Goal: Task Accomplishment & Management: Manage account settings

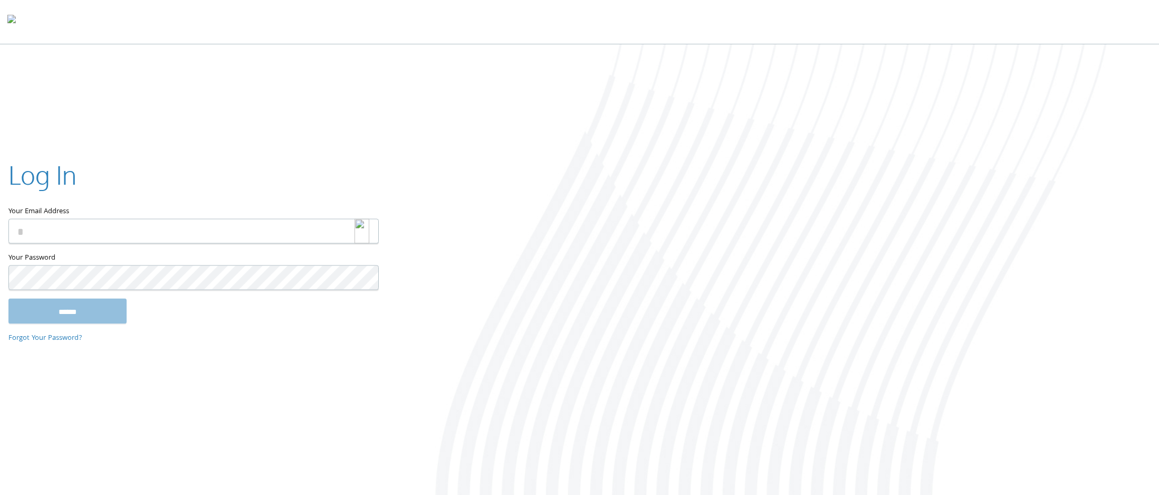
click at [367, 231] on img at bounding box center [362, 231] width 15 height 25
type input "**********"
click at [84, 312] on input "******" at bounding box center [67, 311] width 118 height 25
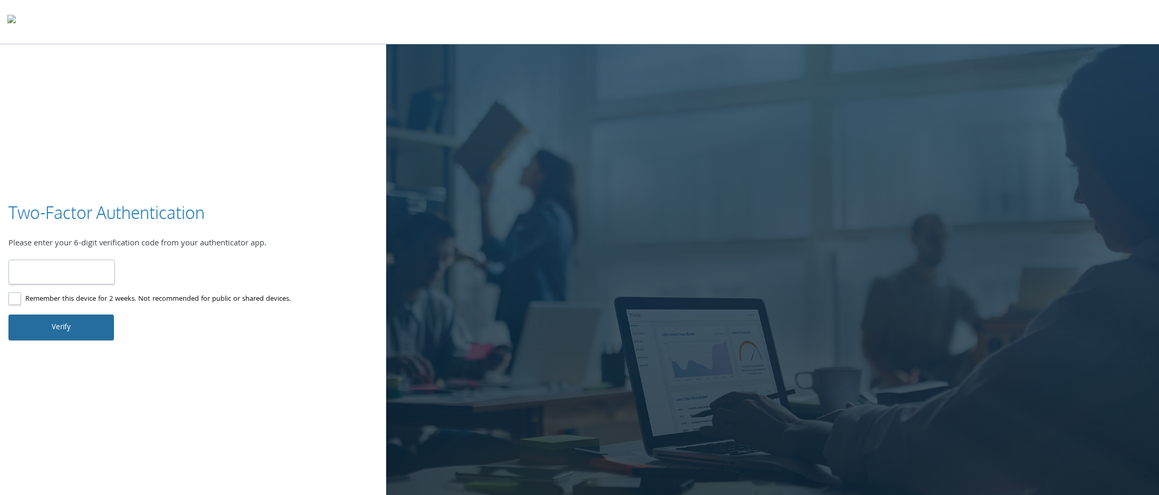
click at [53, 328] on button "Verify" at bounding box center [61, 326] width 106 height 25
